Goal: Browse casually: Explore the website without a specific task or goal

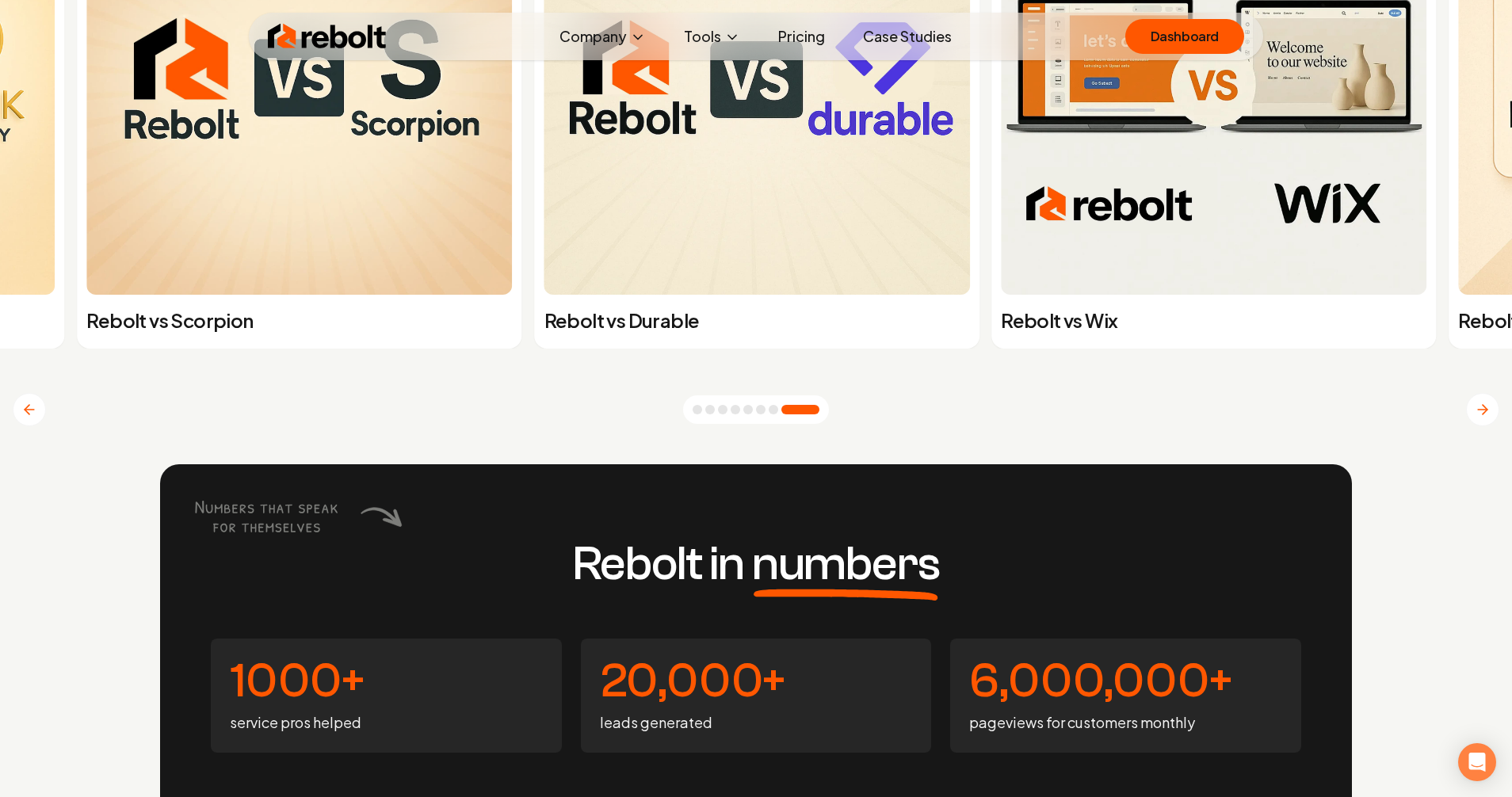
scroll to position [6239, 0]
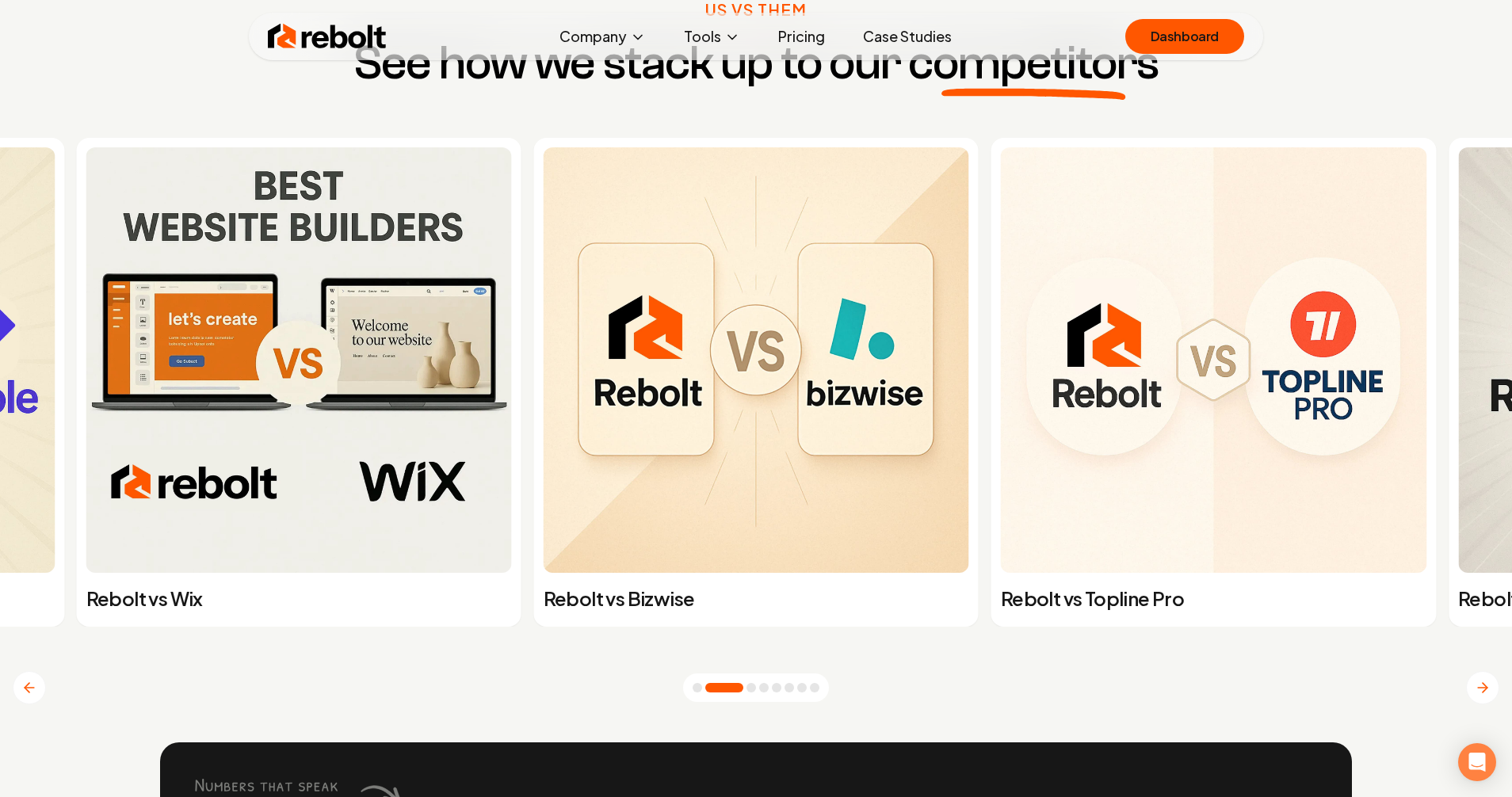
click at [1090, 406] on img at bounding box center [1214, 360] width 425 height 425
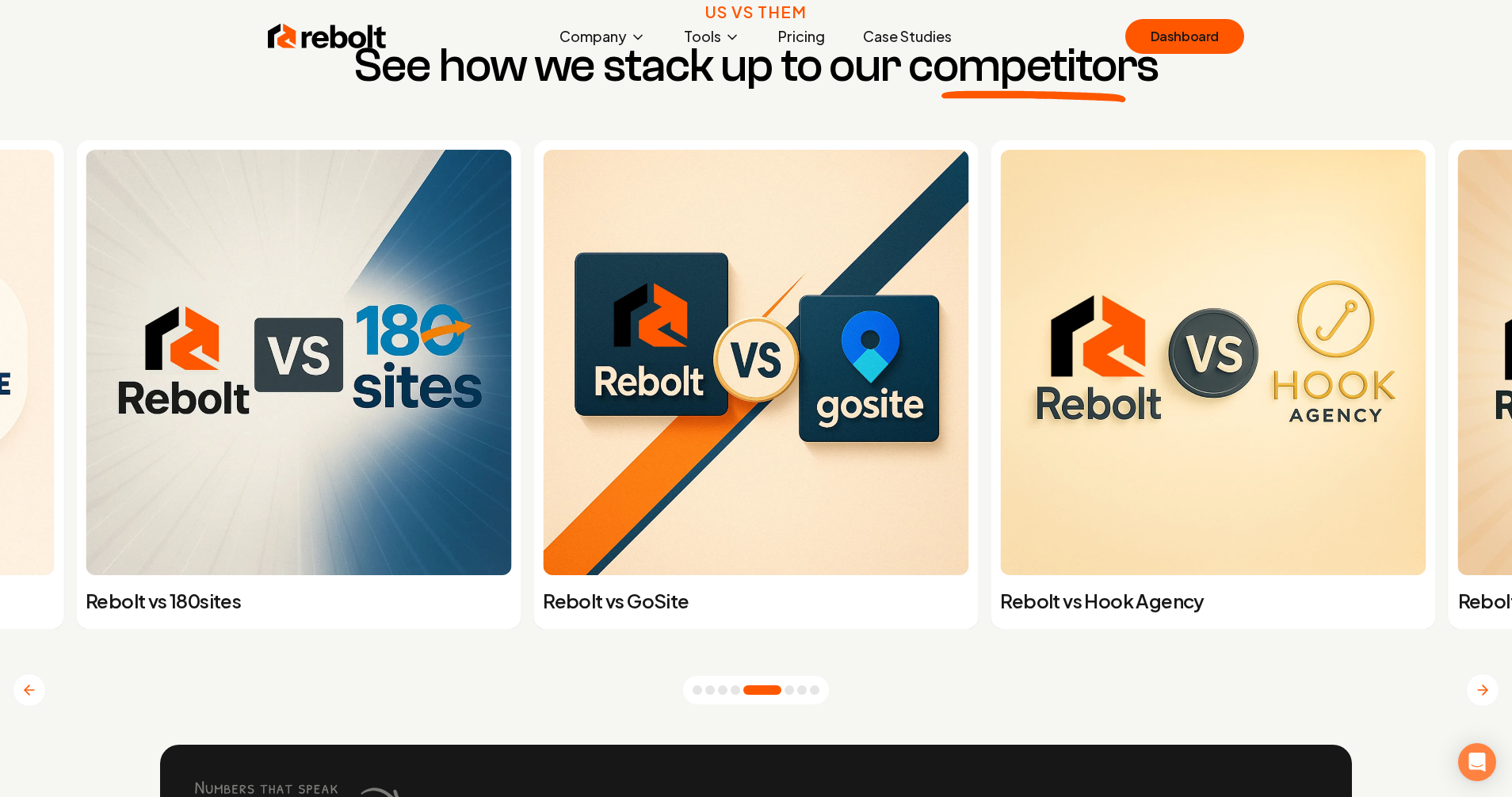
scroll to position [6239, 0]
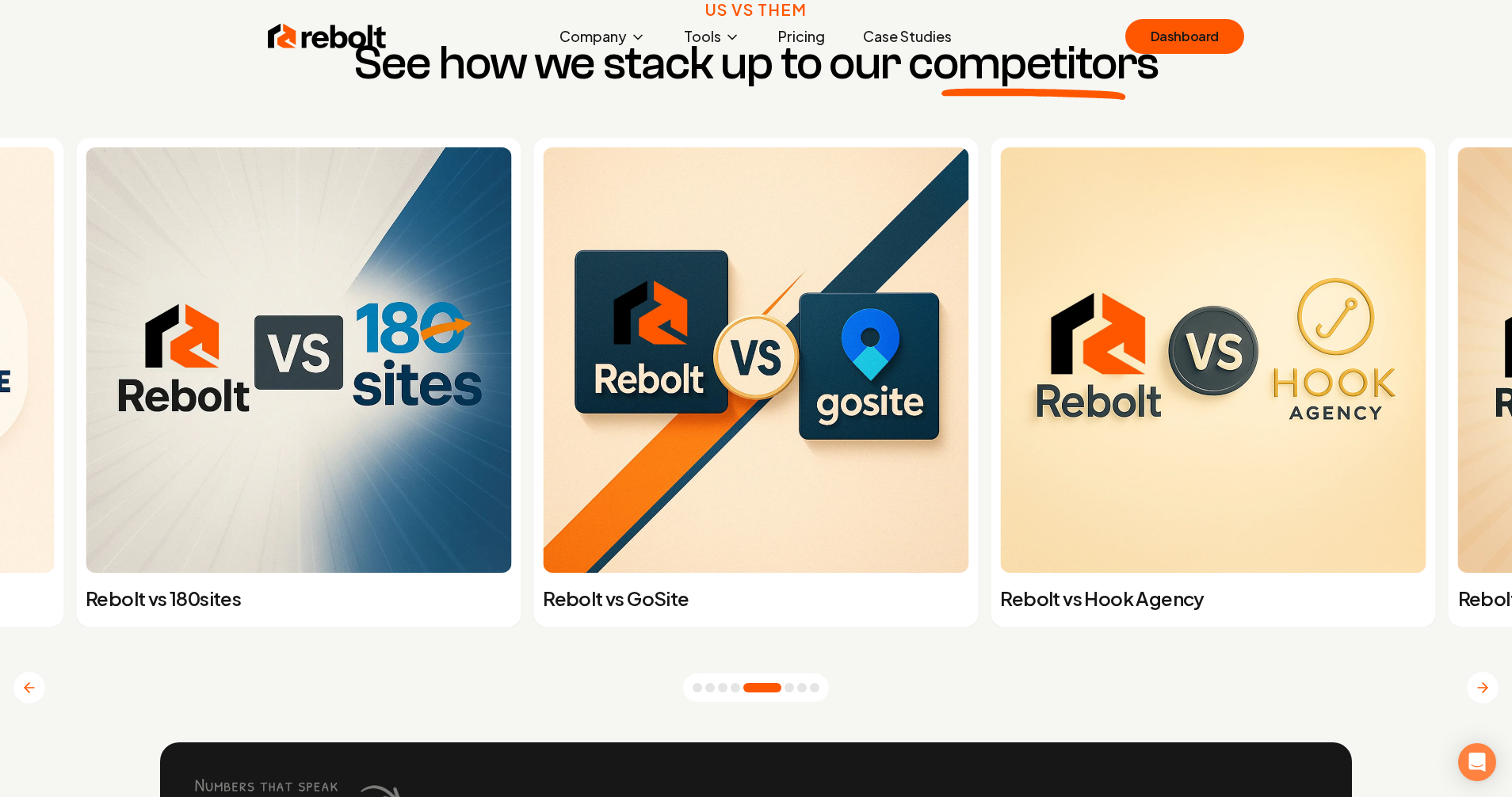
click at [323, 46] on img at bounding box center [327, 37] width 119 height 32
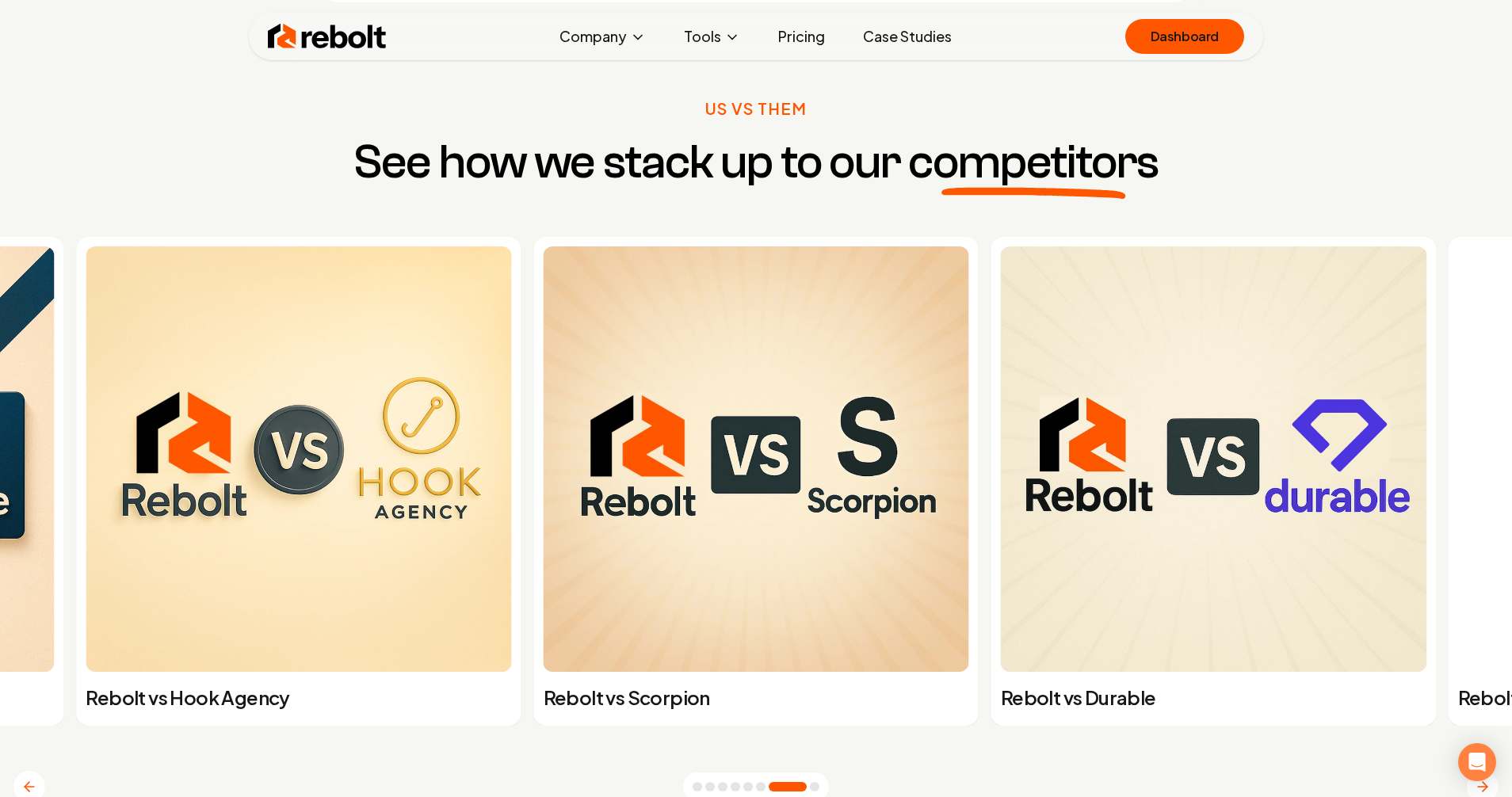
scroll to position [6142, 0]
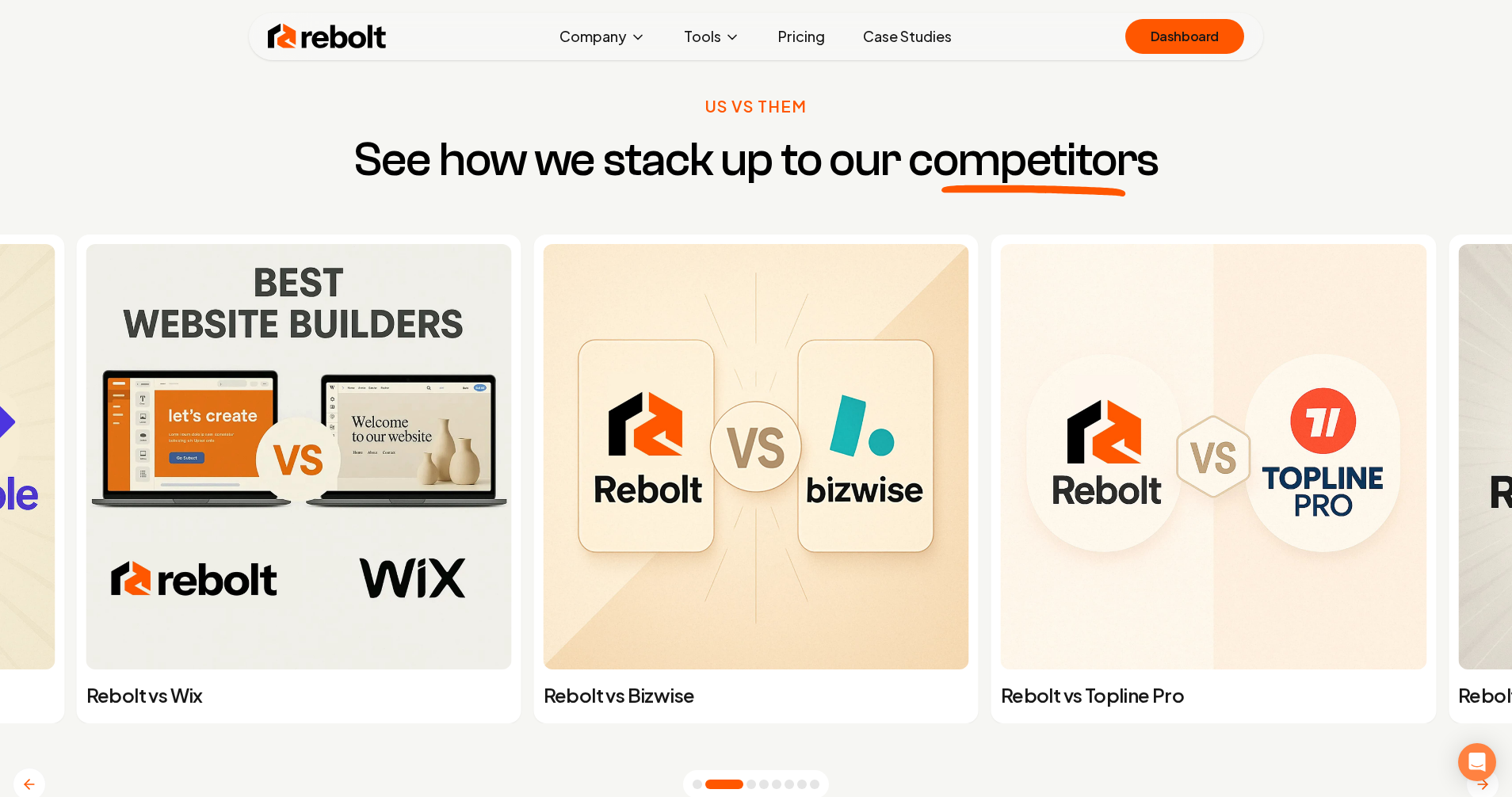
click at [700, 779] on div at bounding box center [756, 784] width 146 height 29
click at [698, 780] on button "Go to slide 1" at bounding box center [698, 785] width 10 height 10
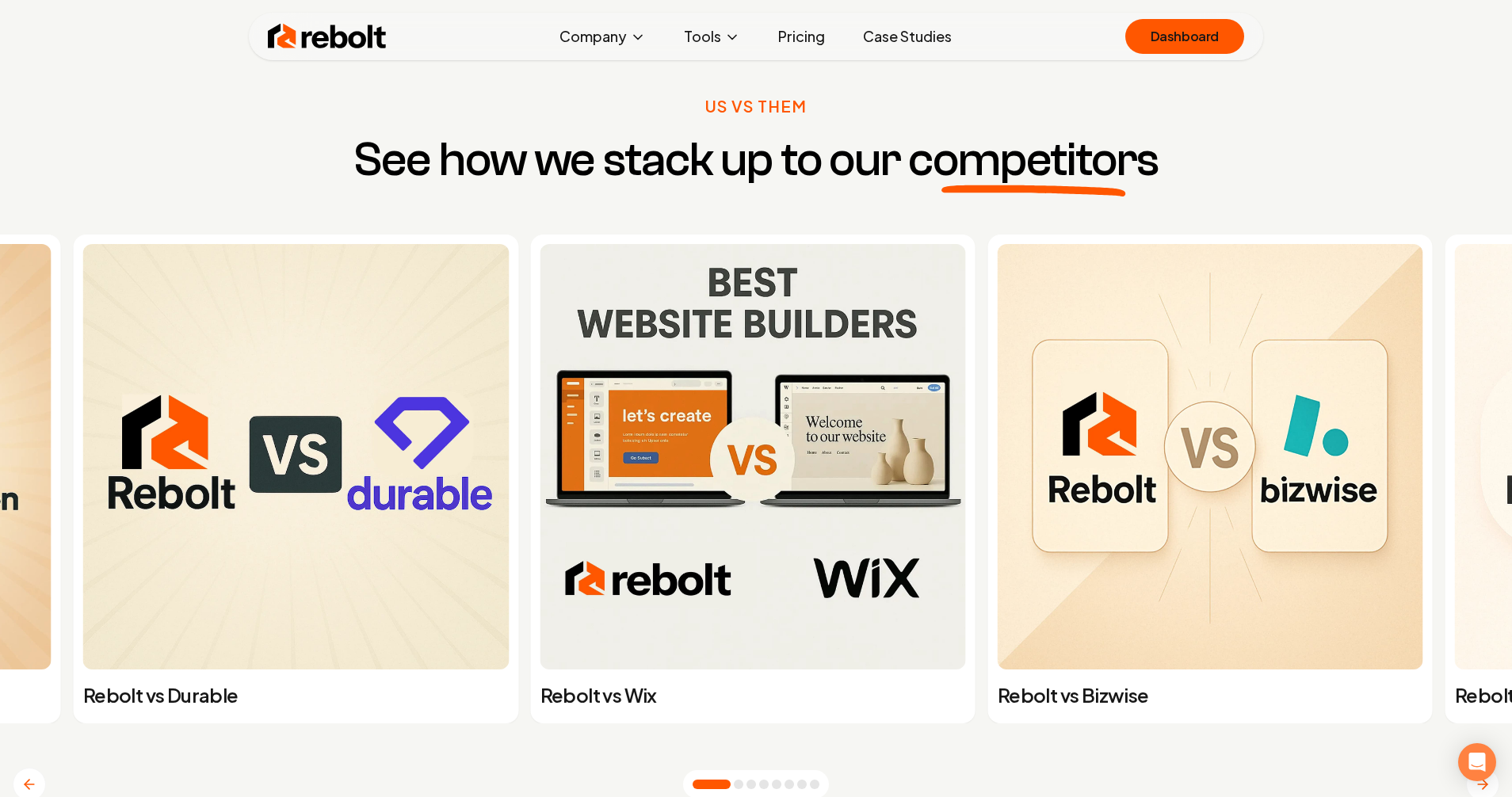
click at [698, 780] on button "Go to slide 1" at bounding box center [712, 785] width 38 height 10
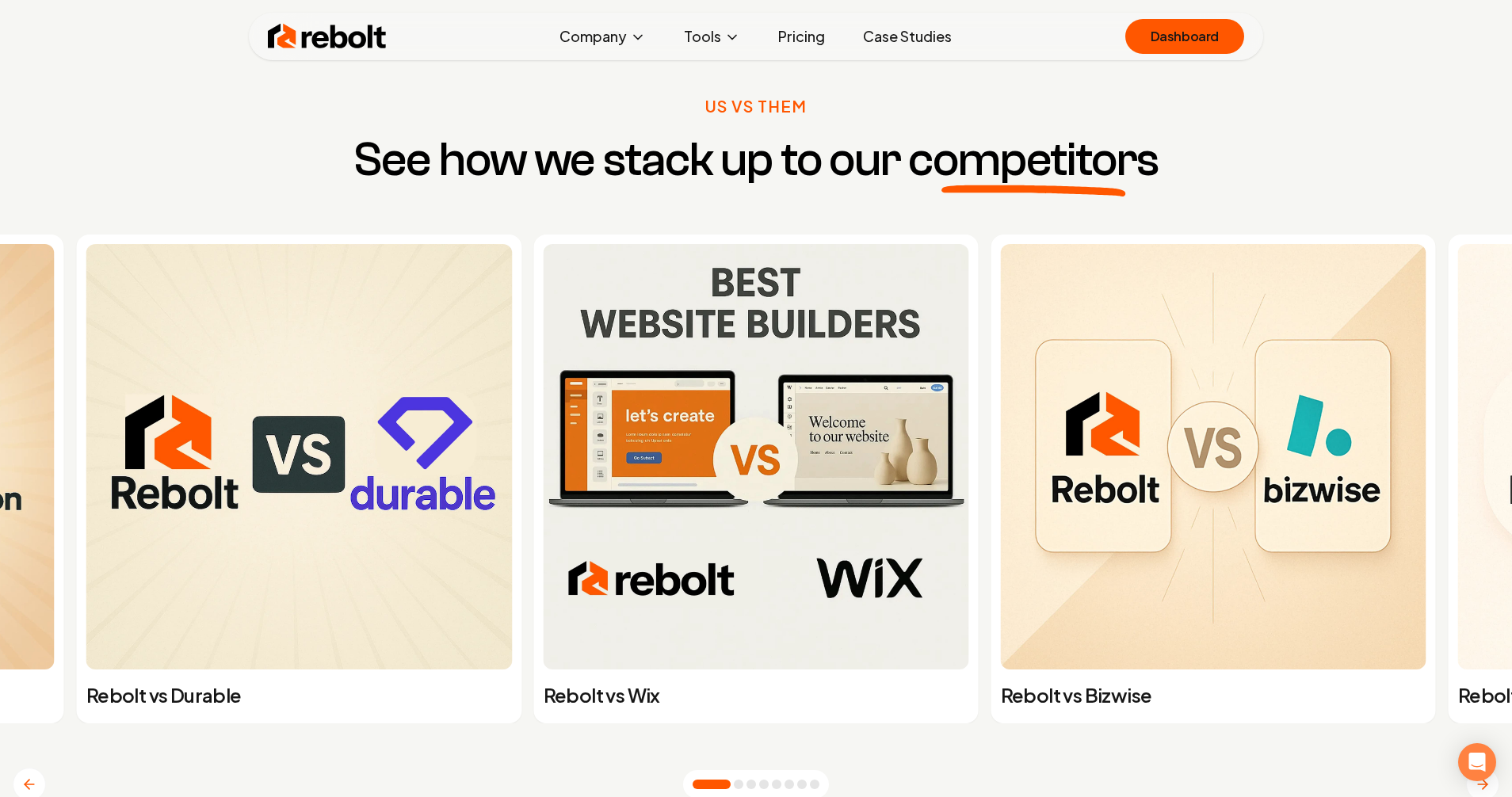
click at [38, 777] on button "Previous slide" at bounding box center [30, 785] width 34 height 34
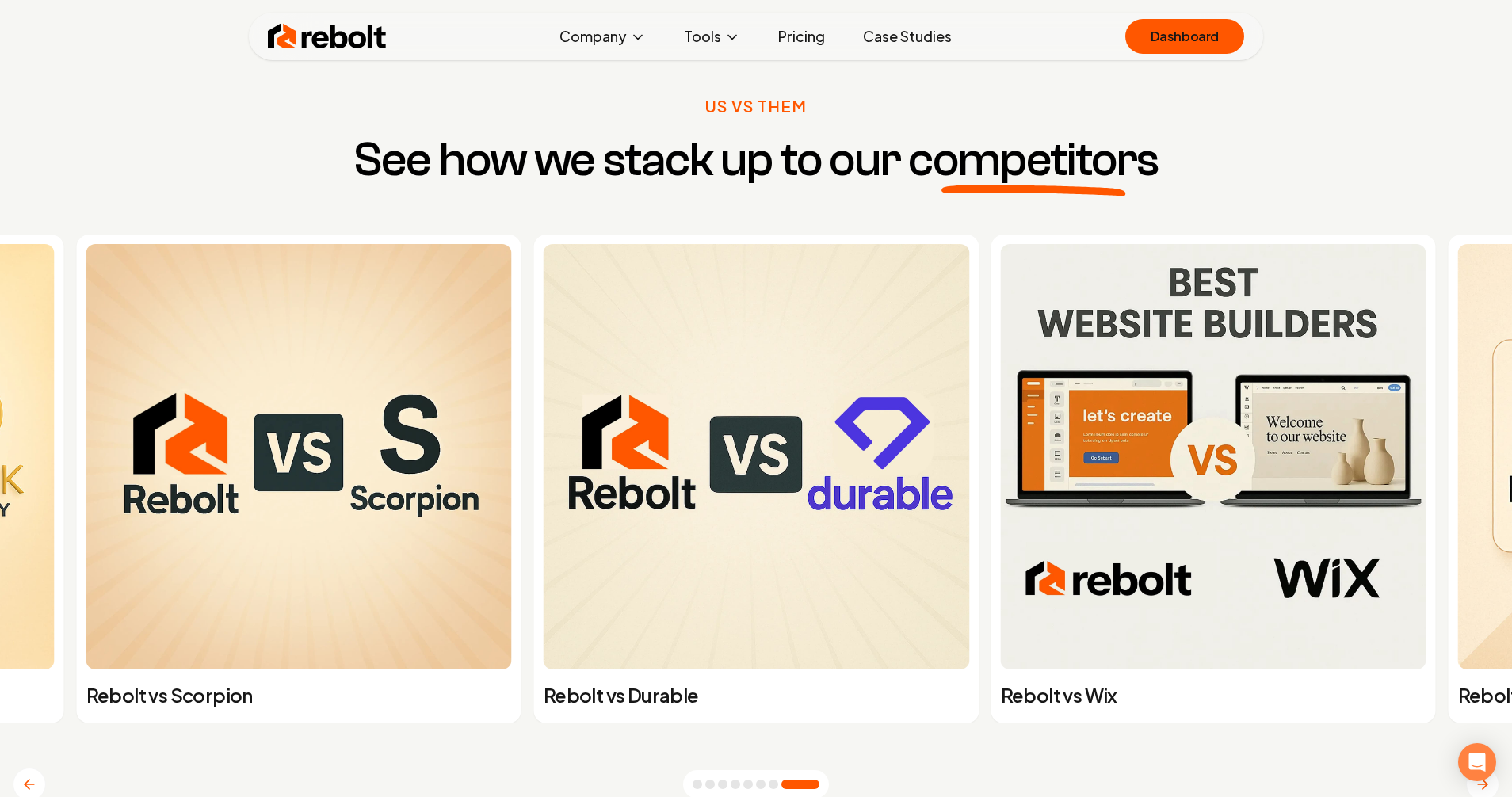
click at [33, 780] on icon "Previous slide" at bounding box center [30, 784] width 16 height 16
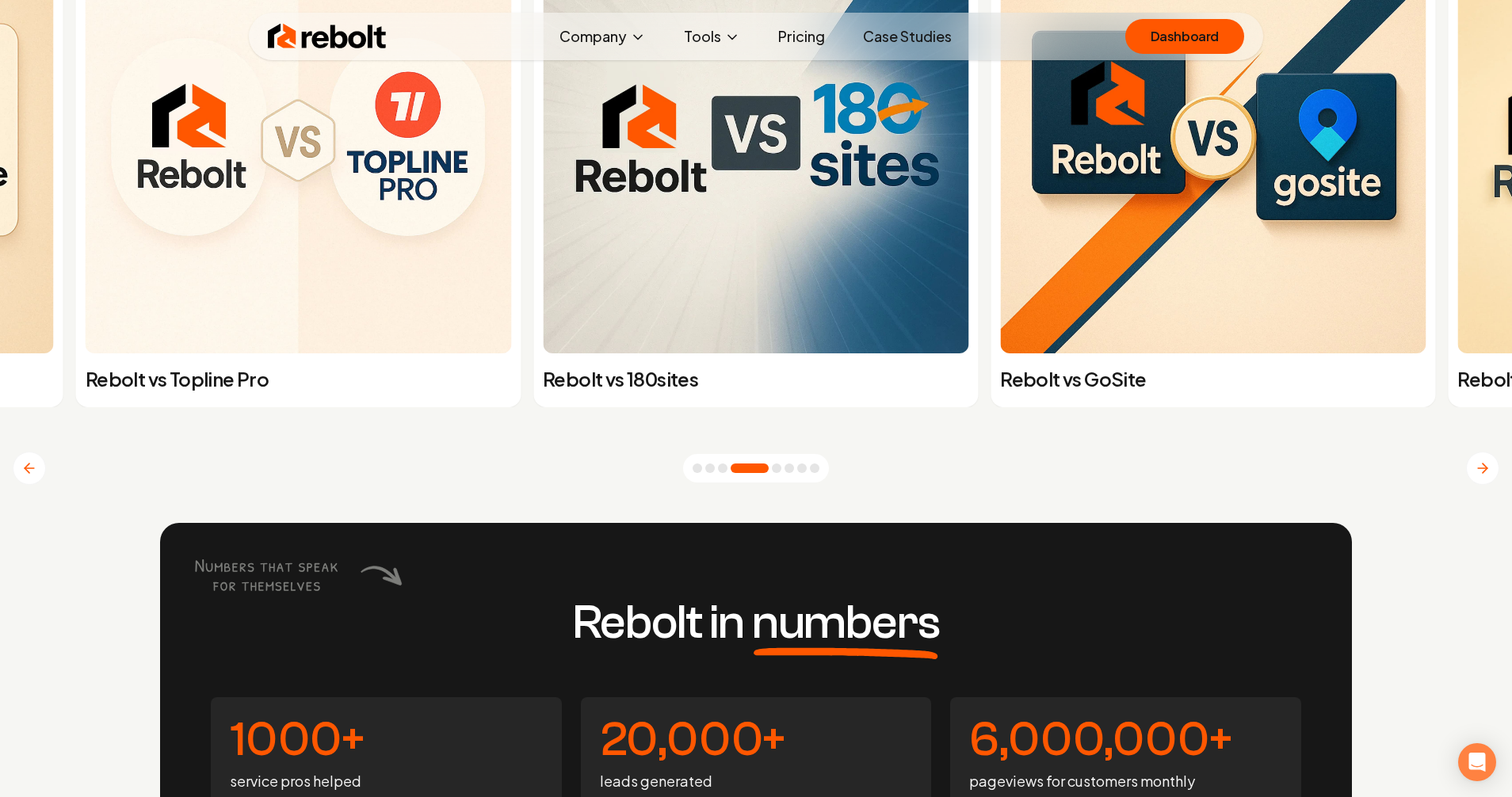
scroll to position [6078, 0]
